Goal: Information Seeking & Learning: Learn about a topic

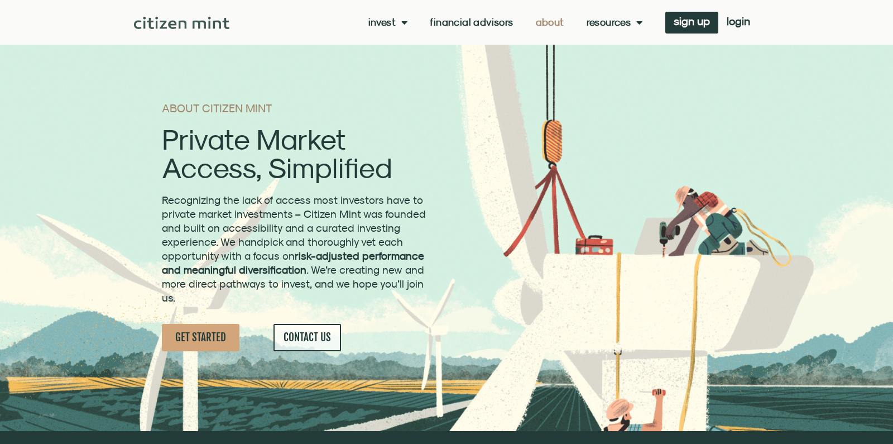
drag, startPoint x: 441, startPoint y: 126, endPoint x: 435, endPoint y: 124, distance: 6.4
click at [435, 124] on div "ABOUT CITIZEN MINT Private Market Access, Simplified Recognizing the lack of ac…" at bounding box center [295, 227] width 279 height 260
click at [429, 193] on p "Recognizing the lack of access most investors have to private market investment…" at bounding box center [295, 249] width 267 height 112
drag, startPoint x: 440, startPoint y: 124, endPoint x: 452, endPoint y: 135, distance: 15.8
click at [452, 135] on div "ABOUT CITIZEN MINT Private Market Access, Simplified Recognizing the lack of ac…" at bounding box center [468, 226] width 625 height 319
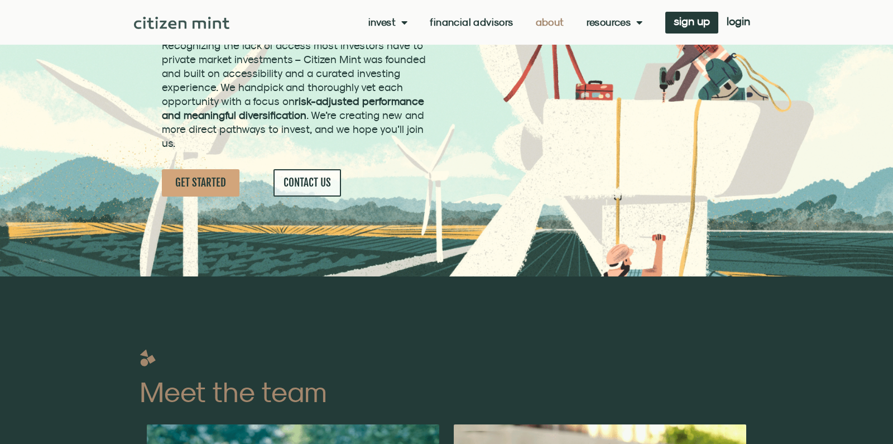
scroll to position [246, 0]
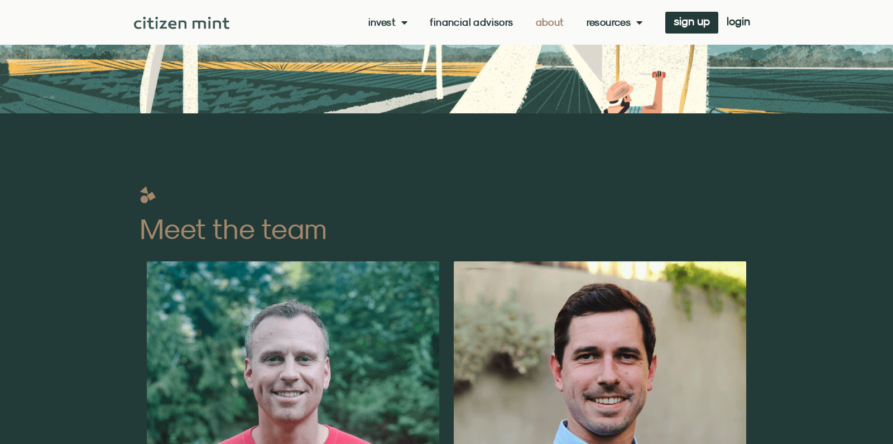
scroll to position [317, 0]
drag, startPoint x: 444, startPoint y: 360, endPoint x: 441, endPoint y: 353, distance: 7.3
drag, startPoint x: 441, startPoint y: 401, endPoint x: 438, endPoint y: 387, distance: 14.4
